Goal: Contribute content: Add original content to the website for others to see

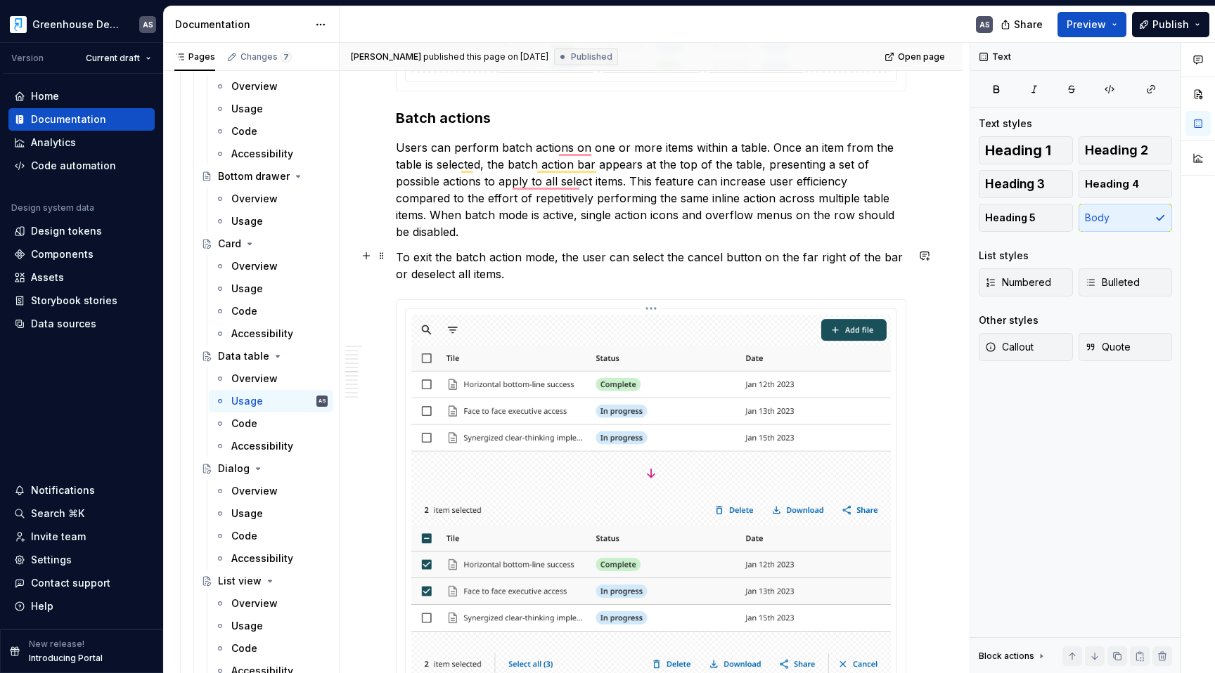
click at [742, 315] on img "To enrich screen reader interactions, please activate Accessibility in Grammarl…" at bounding box center [650, 550] width 479 height 471
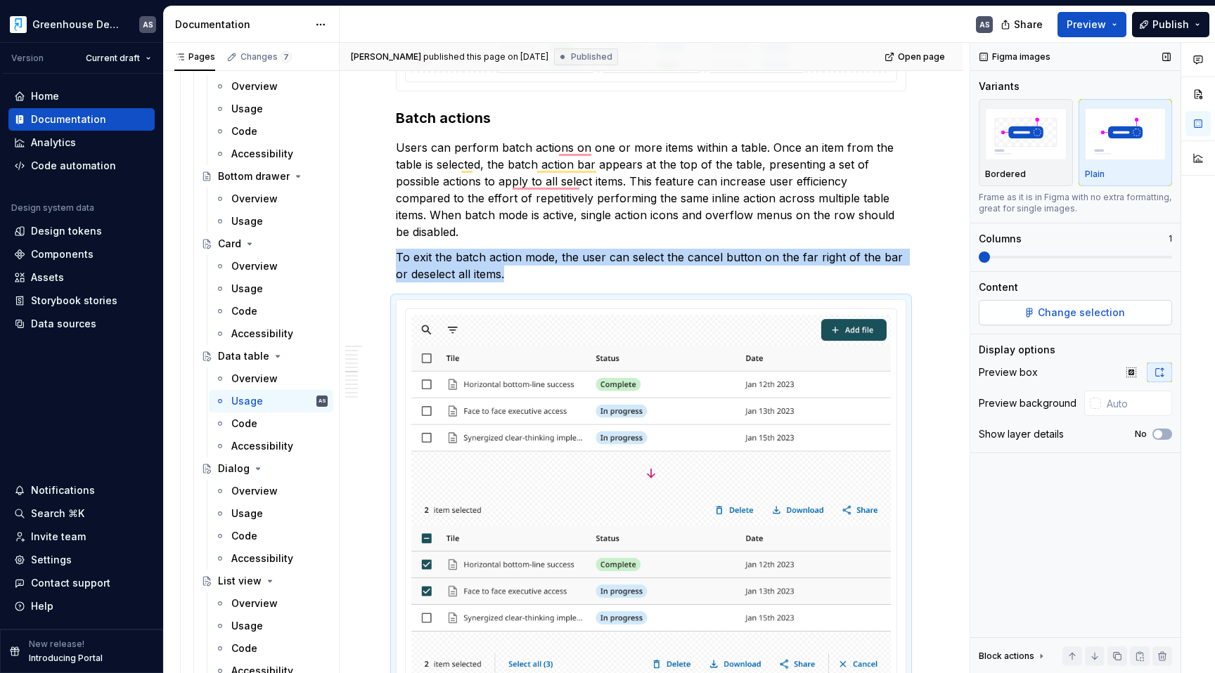
click at [1089, 318] on span "Change selection" at bounding box center [1081, 313] width 87 height 14
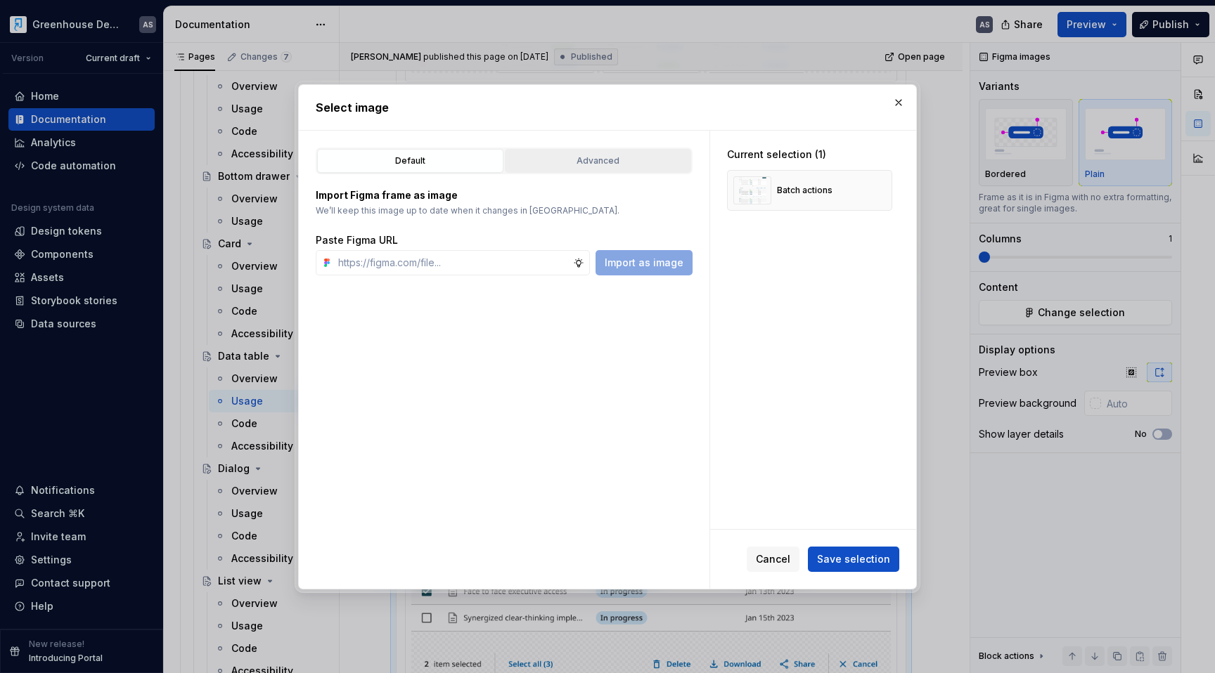
type textarea "*"
type input "[URL][DOMAIN_NAME]"
click at [650, 266] on span "Import as image" at bounding box center [644, 263] width 79 height 14
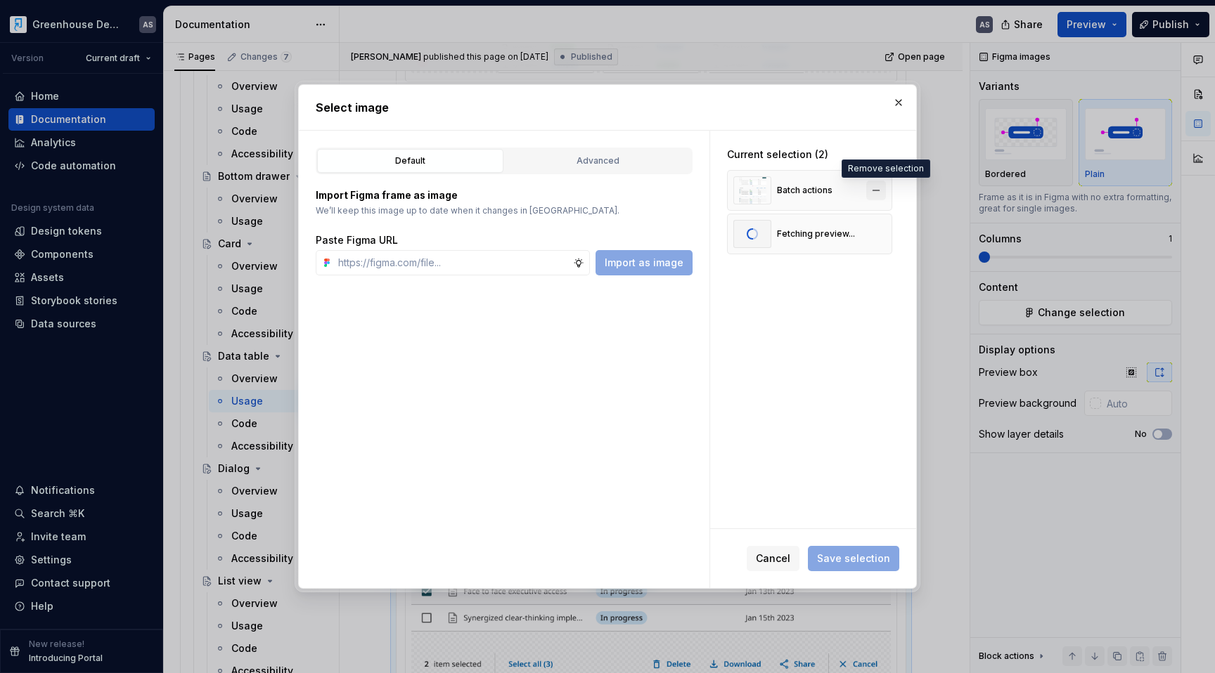
click at [882, 189] on button "button" at bounding box center [876, 191] width 20 height 20
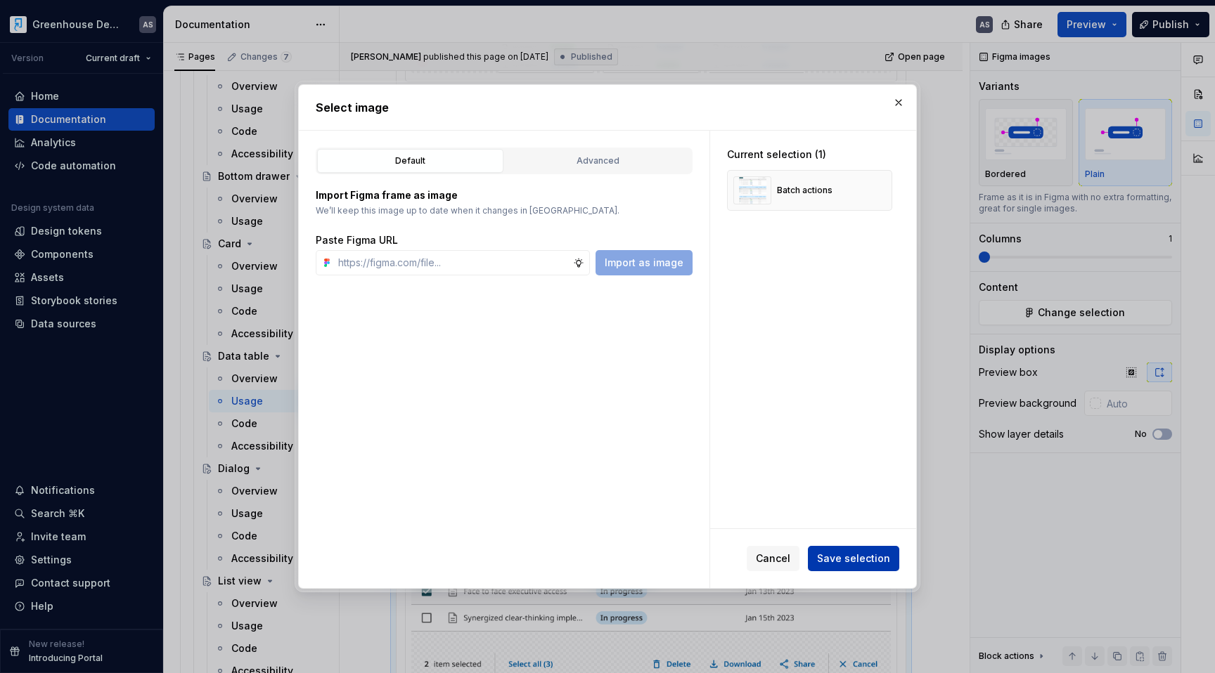
click at [849, 554] on span "Save selection" at bounding box center [853, 559] width 73 height 14
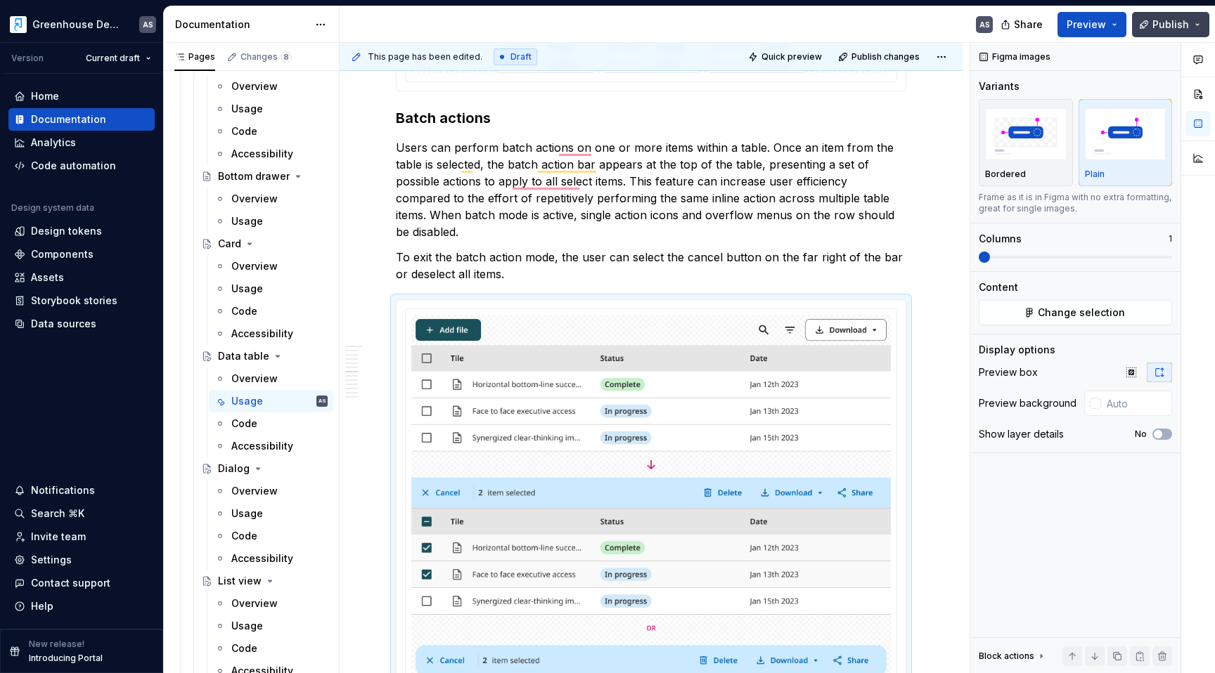
click at [1166, 27] on span "Publish" at bounding box center [1170, 25] width 37 height 14
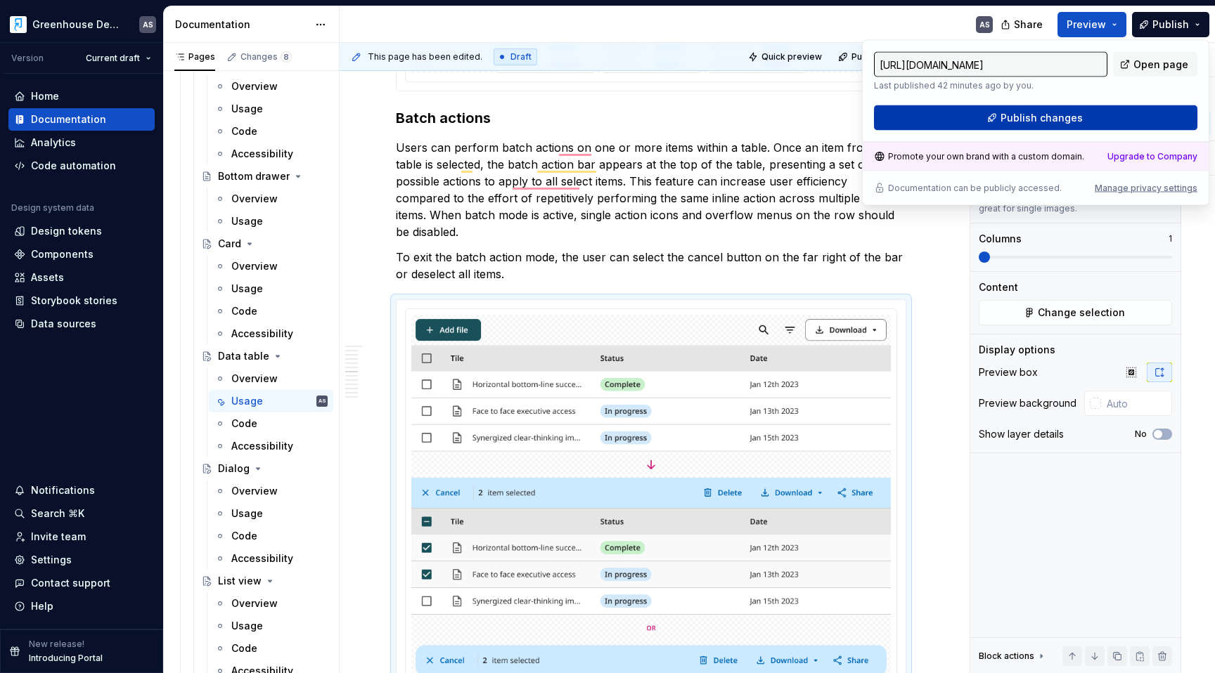
click at [1071, 112] on span "Publish changes" at bounding box center [1041, 118] width 82 height 14
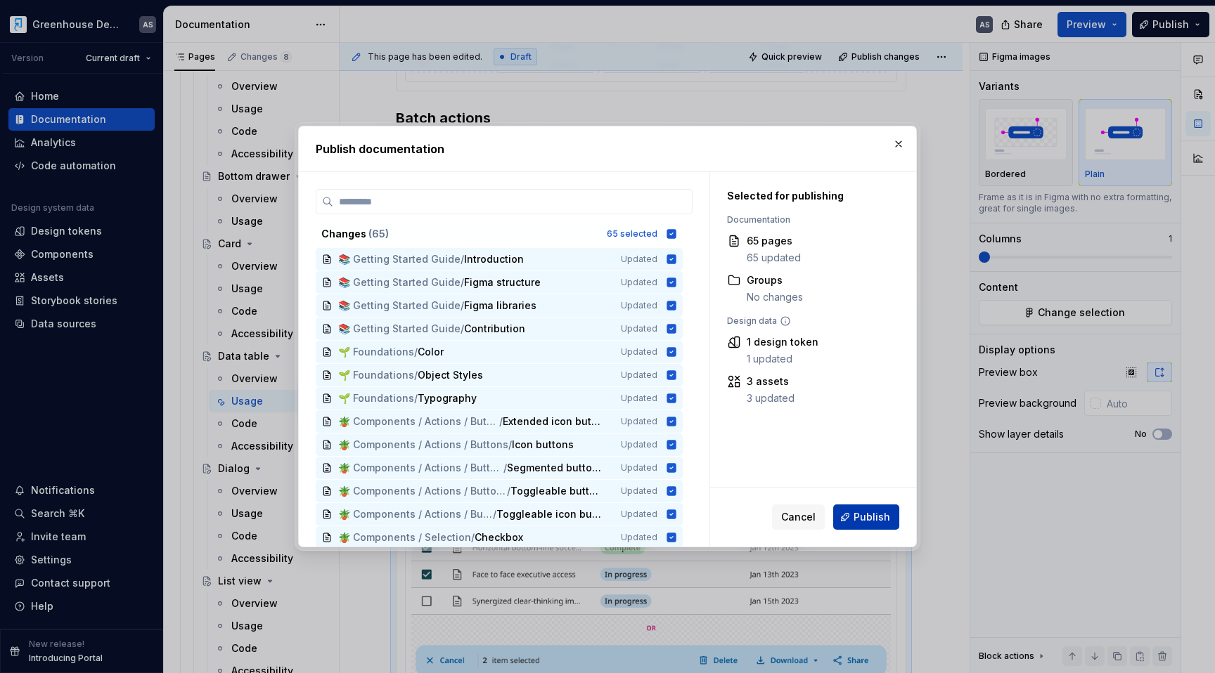
click at [857, 515] on span "Publish" at bounding box center [871, 517] width 37 height 14
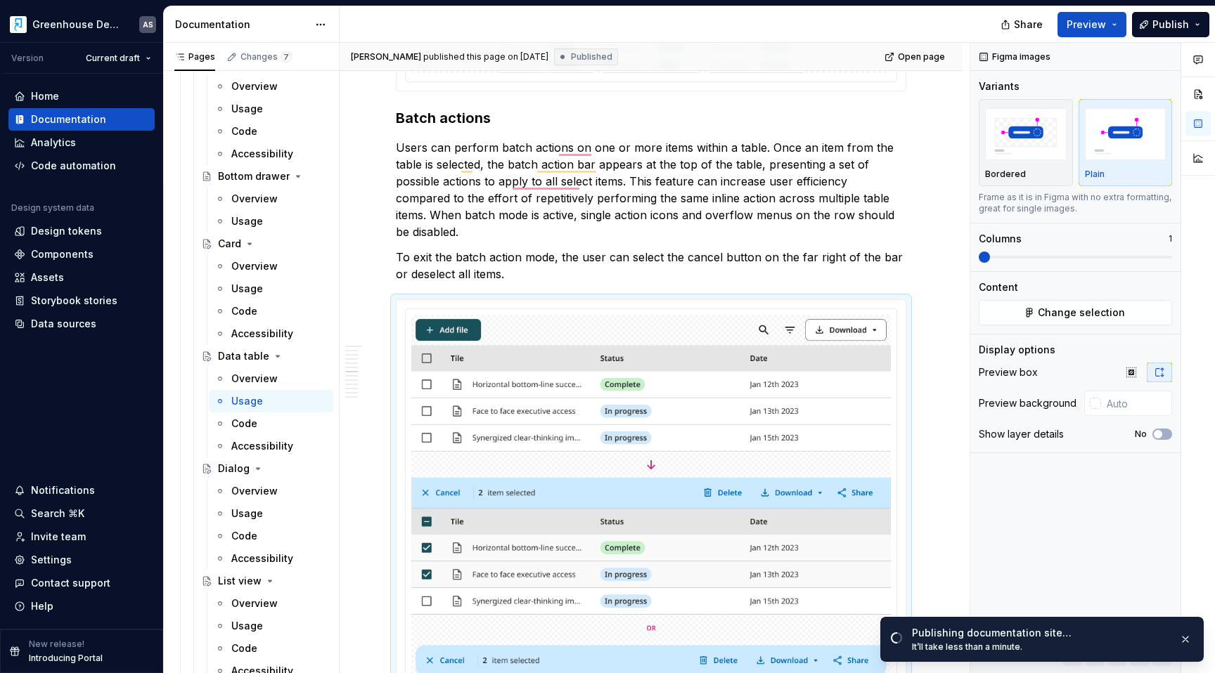
type textarea "*"
